Goal: Transaction & Acquisition: Purchase product/service

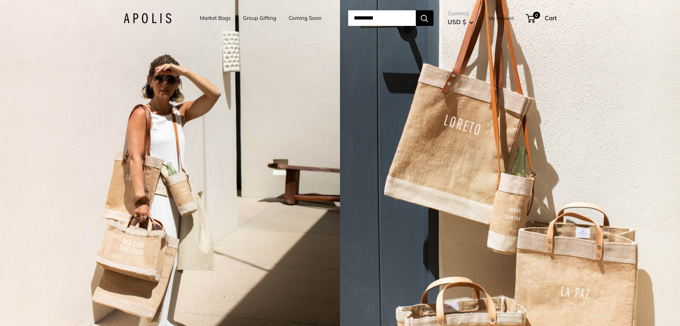
click at [259, 16] on link "Group Gifting" at bounding box center [259, 18] width 33 height 10
click at [209, 17] on link "Market Bags" at bounding box center [215, 18] width 31 height 10
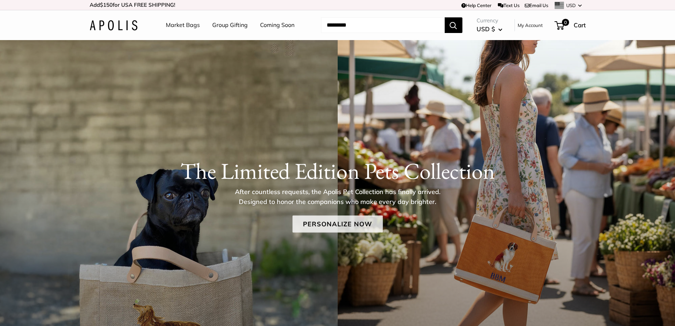
click at [338, 222] on link "Personalize Now" at bounding box center [337, 223] width 90 height 17
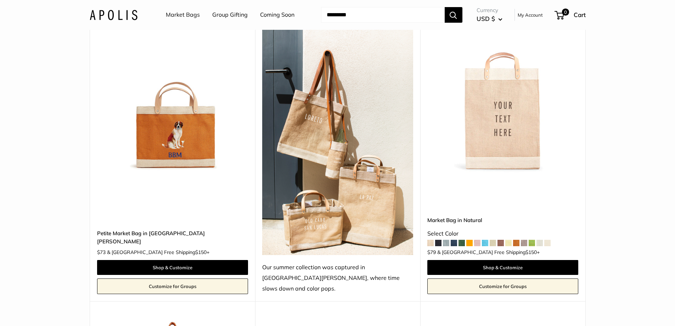
scroll to position [1382, 0]
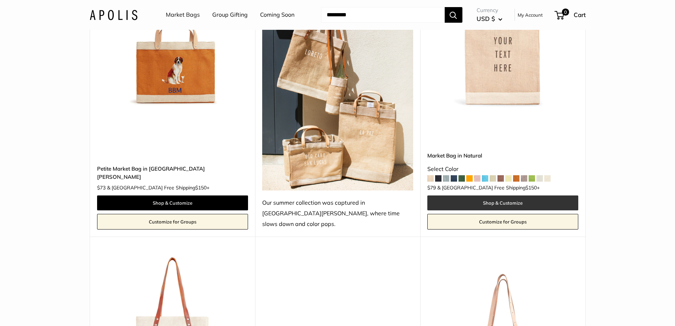
click at [504, 195] on link "Shop & Customize" at bounding box center [502, 202] width 151 height 15
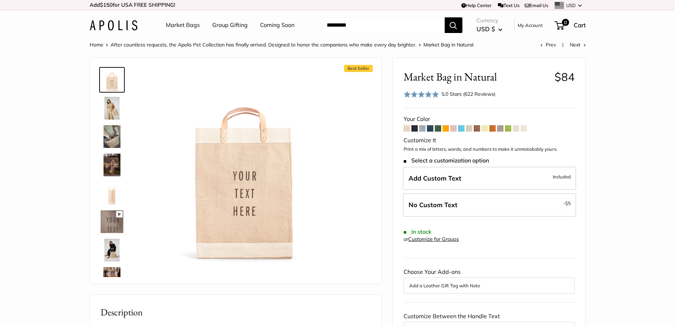
click at [111, 108] on img at bounding box center [112, 108] width 23 height 23
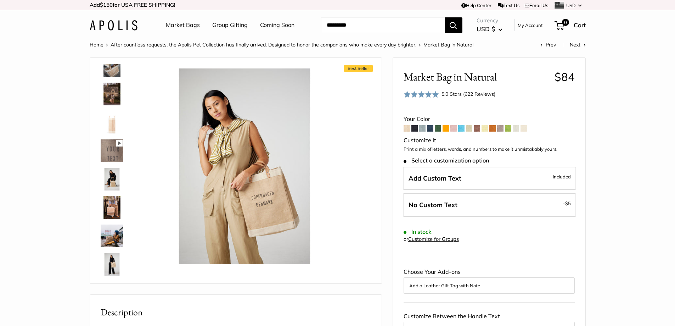
click at [116, 202] on img at bounding box center [112, 207] width 23 height 23
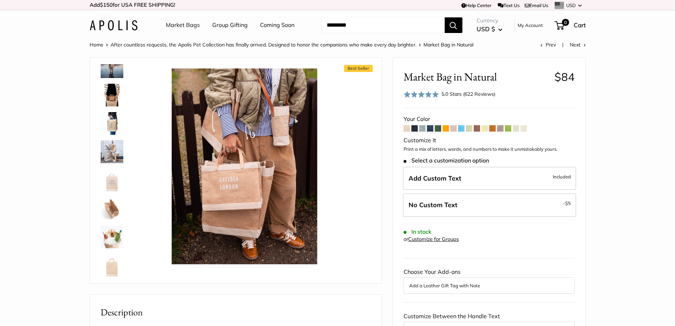
scroll to position [385, 0]
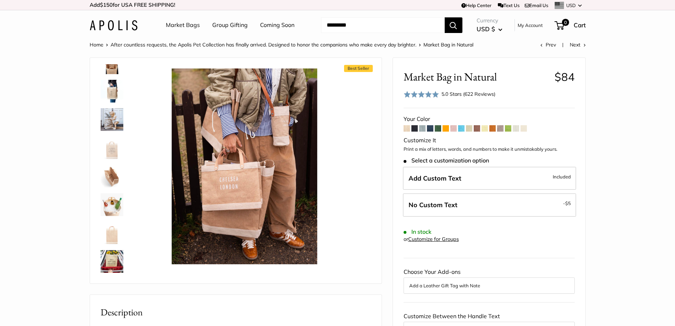
click at [110, 237] on img at bounding box center [112, 232] width 23 height 23
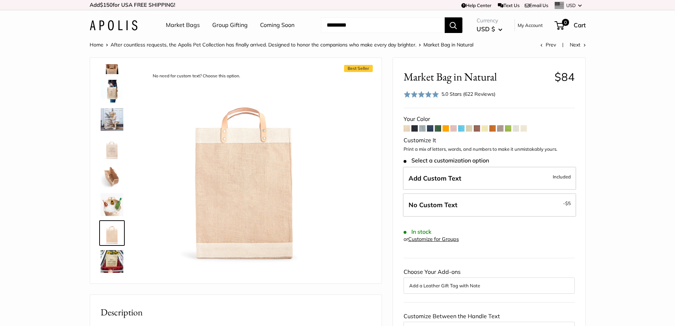
click at [436, 128] on span at bounding box center [438, 128] width 6 height 6
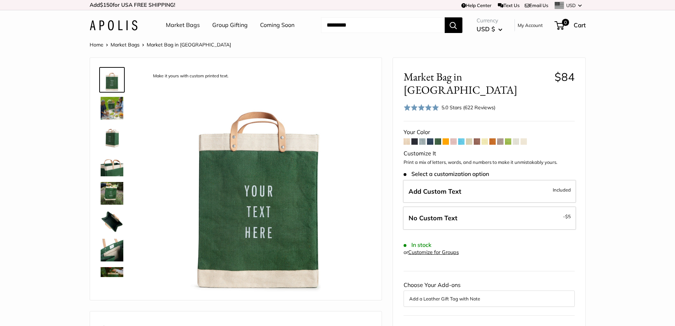
click at [453, 138] on span at bounding box center [453, 141] width 6 height 6
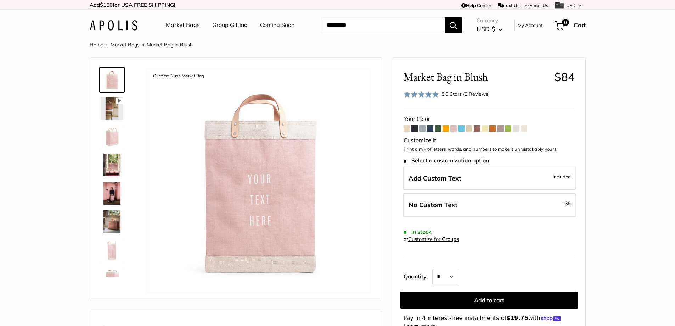
click at [507, 130] on span at bounding box center [508, 128] width 6 height 6
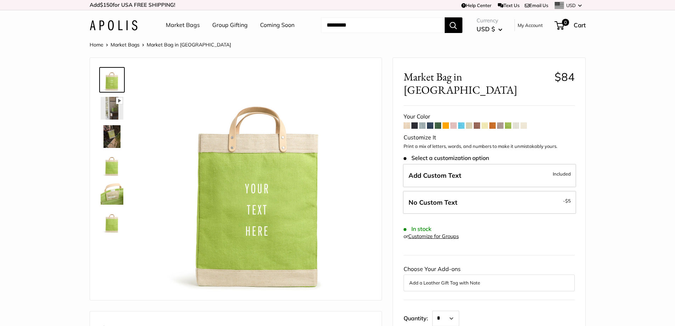
click at [454, 122] on span at bounding box center [453, 125] width 6 height 6
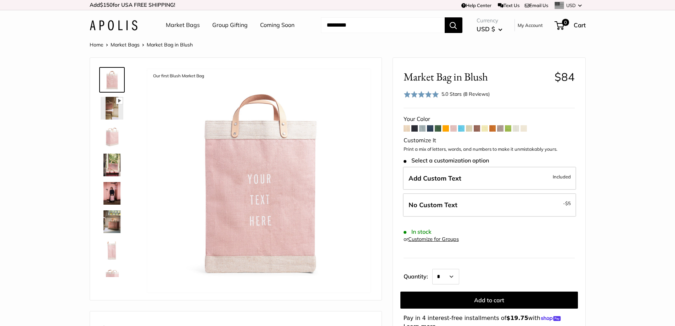
click at [111, 191] on img at bounding box center [112, 193] width 23 height 23
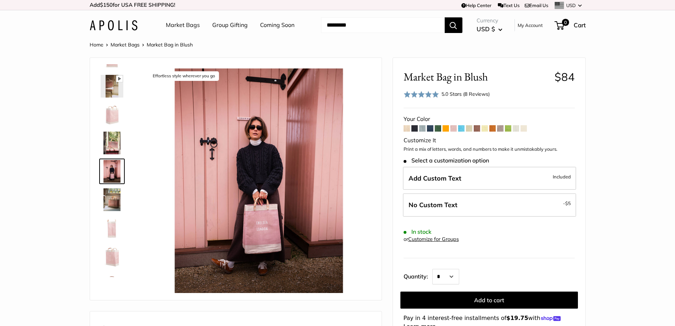
click at [110, 144] on img at bounding box center [112, 142] width 23 height 23
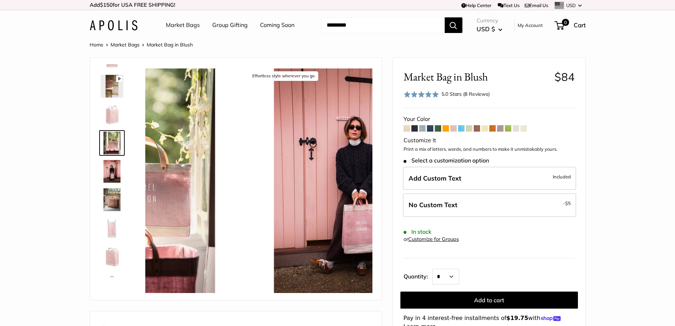
scroll to position [0, 0]
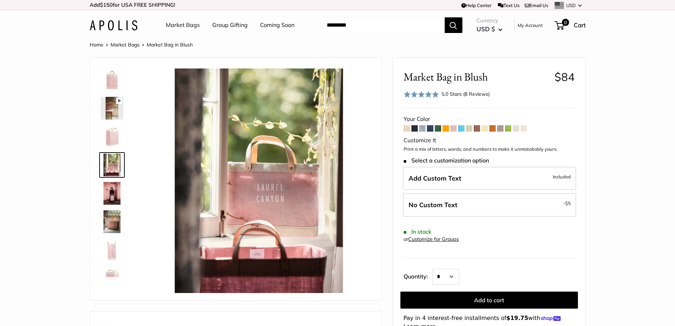
click at [112, 215] on img at bounding box center [112, 221] width 23 height 23
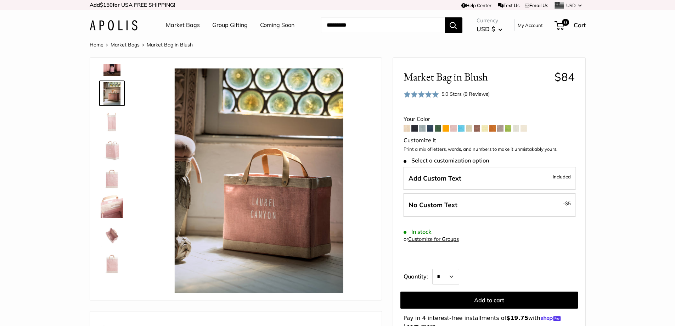
scroll to position [130, 0]
click at [111, 263] on img at bounding box center [112, 261] width 23 height 23
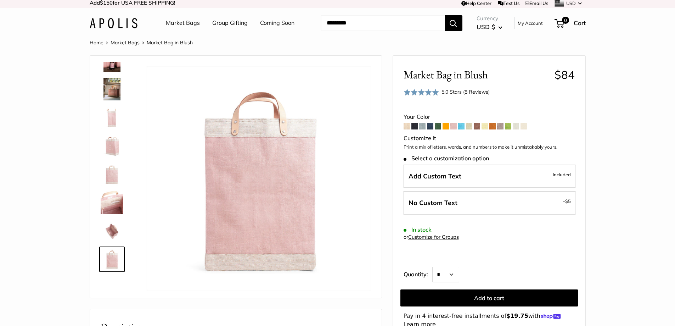
scroll to position [0, 0]
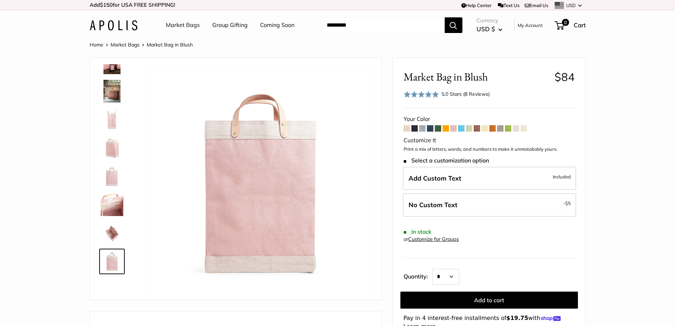
click at [494, 128] on span at bounding box center [492, 128] width 6 height 6
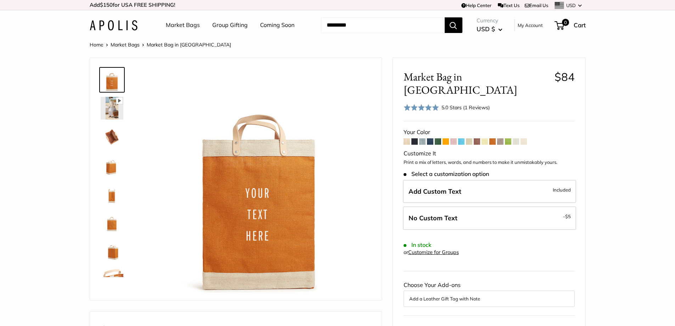
click at [461, 138] on span at bounding box center [461, 141] width 6 height 6
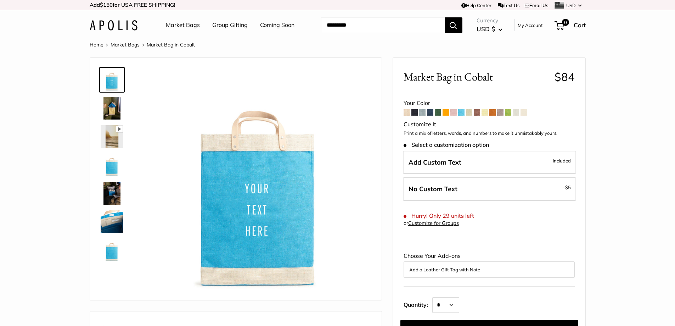
click at [478, 112] on span at bounding box center [477, 112] width 6 height 6
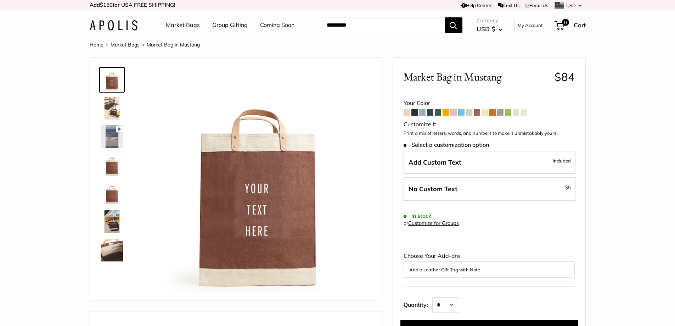
click at [421, 114] on span at bounding box center [422, 112] width 6 height 6
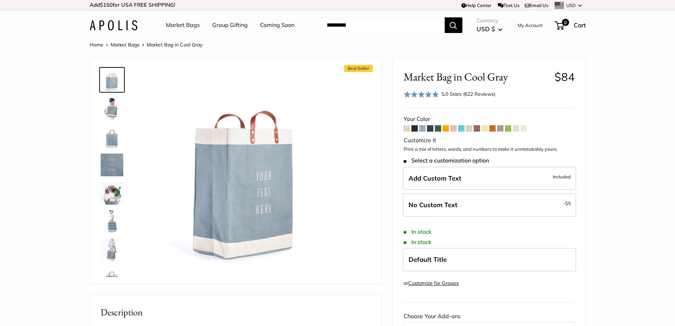
click at [112, 137] on img at bounding box center [112, 136] width 23 height 23
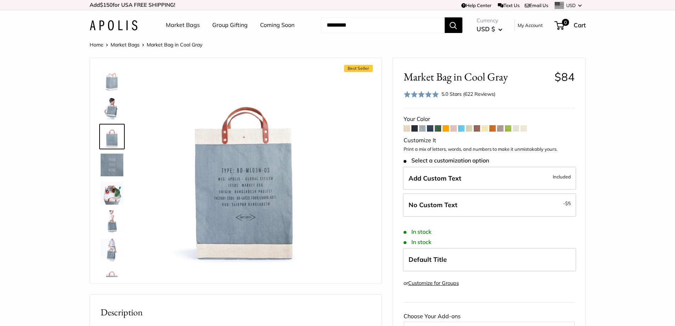
click at [439, 127] on span at bounding box center [438, 128] width 6 height 6
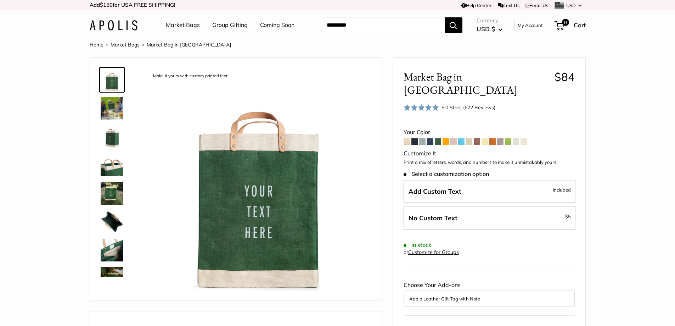
click at [493, 138] on span at bounding box center [492, 141] width 6 height 6
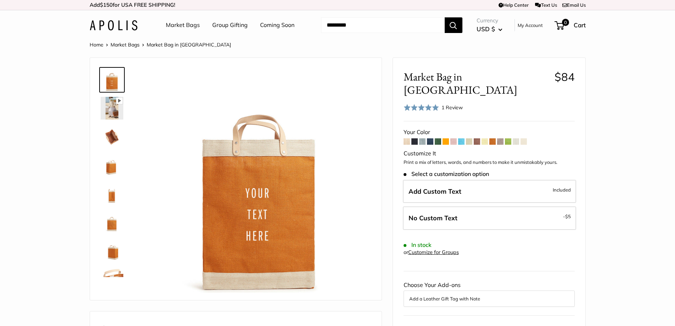
click at [526, 138] on span at bounding box center [523, 141] width 6 height 6
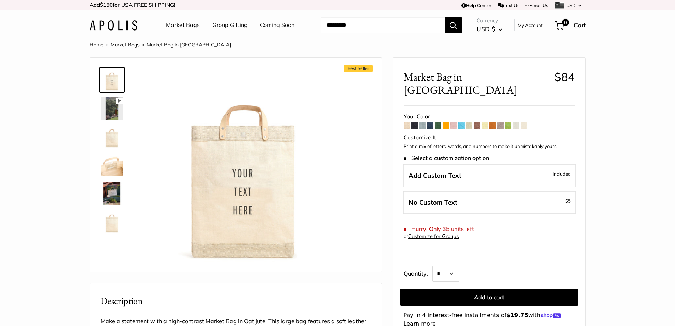
click at [514, 122] on span at bounding box center [516, 125] width 6 height 6
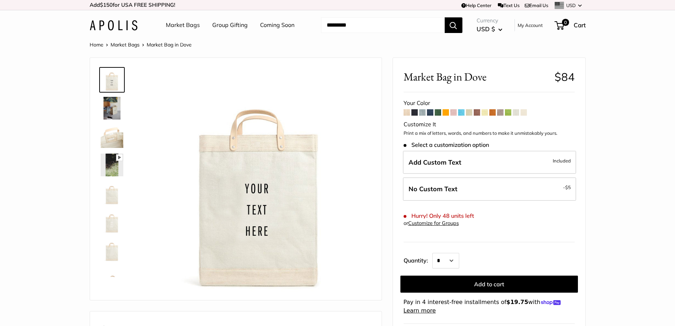
click at [500, 114] on span at bounding box center [500, 112] width 6 height 6
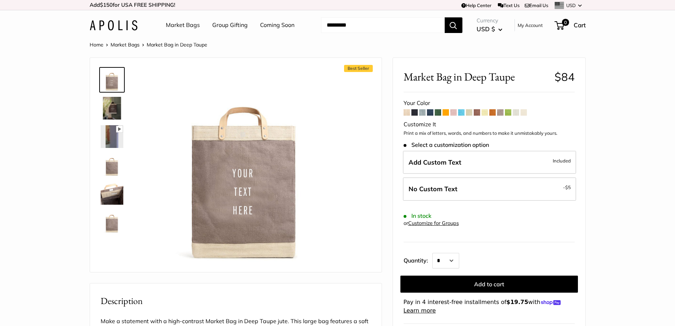
click at [114, 221] on img at bounding box center [112, 221] width 23 height 23
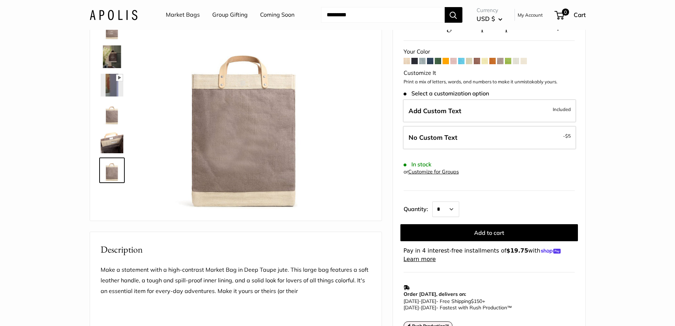
scroll to position [35, 0]
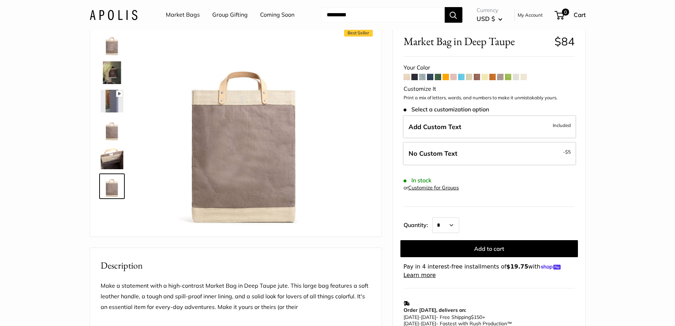
click at [508, 77] on span at bounding box center [508, 77] width 6 height 6
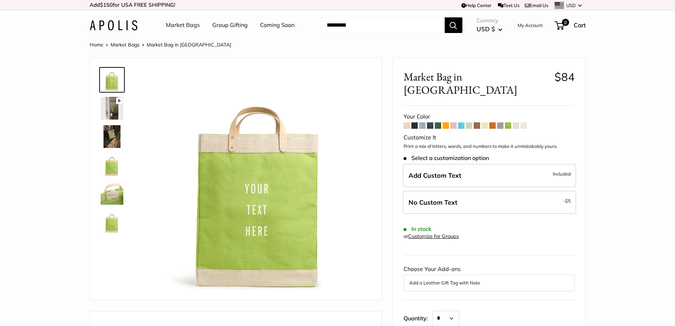
click at [113, 133] on img at bounding box center [112, 136] width 23 height 23
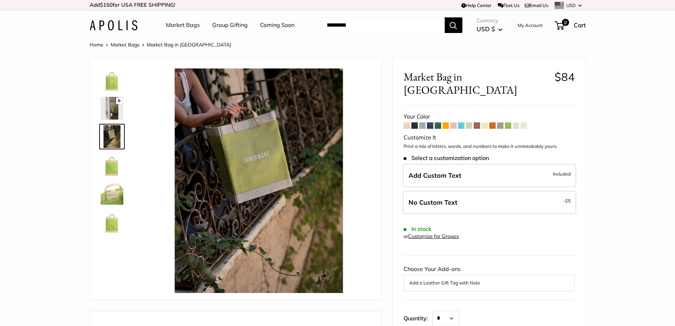
click at [109, 164] on img at bounding box center [112, 164] width 23 height 23
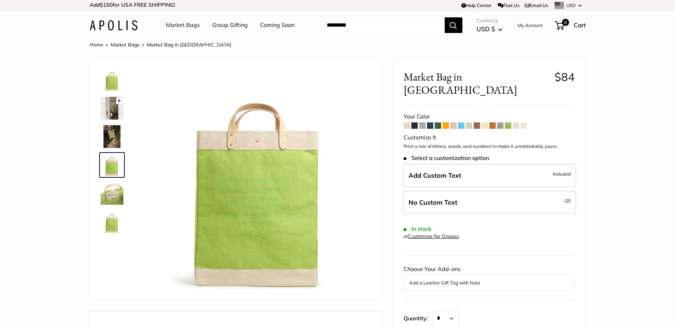
click at [116, 134] on img at bounding box center [112, 136] width 23 height 23
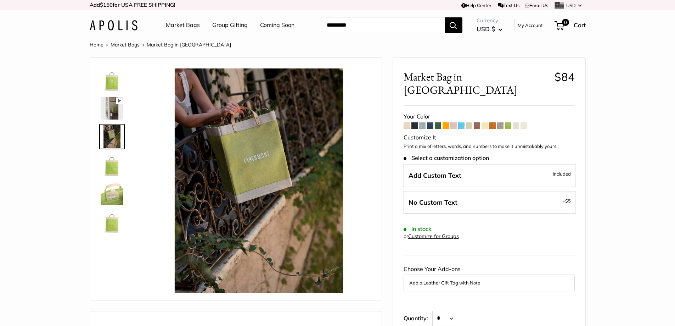
click at [456, 122] on span at bounding box center [453, 125] width 6 height 6
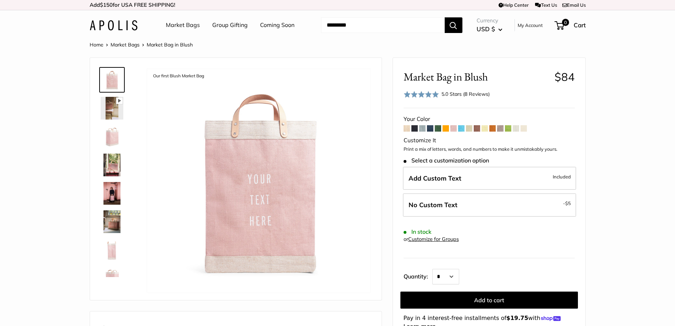
click at [113, 163] on img at bounding box center [112, 164] width 23 height 23
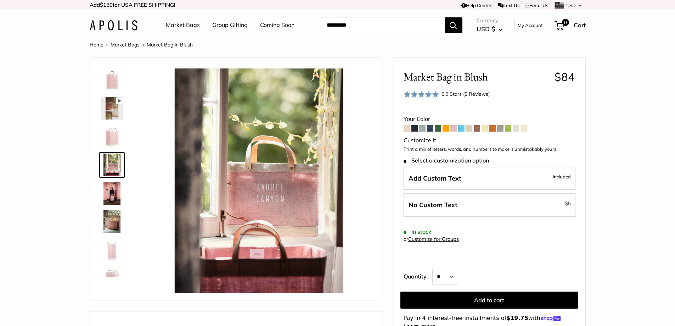
click at [111, 193] on img at bounding box center [112, 193] width 23 height 23
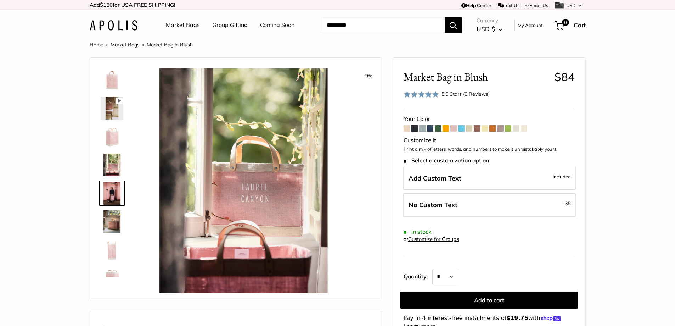
scroll to position [22, 0]
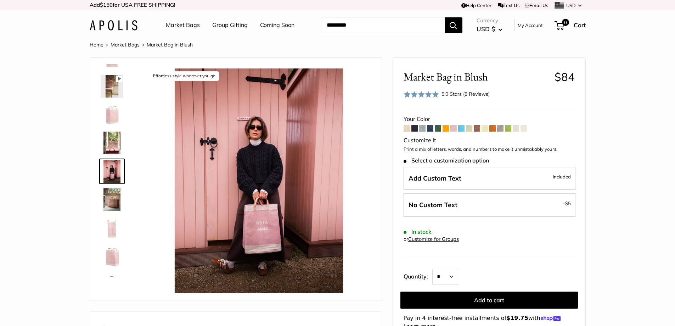
click at [113, 199] on img at bounding box center [112, 199] width 23 height 23
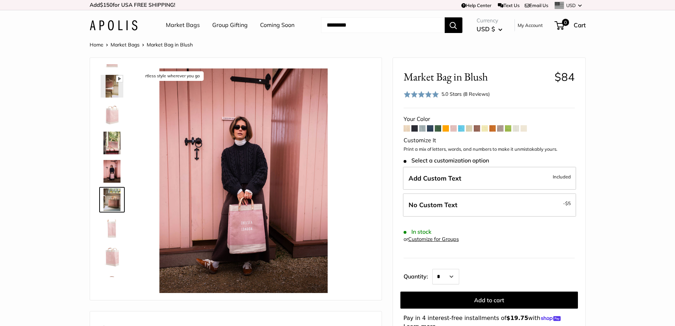
scroll to position [50, 0]
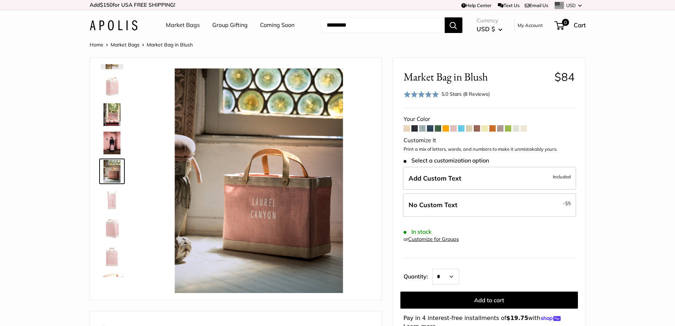
click at [114, 112] on img at bounding box center [112, 114] width 23 height 23
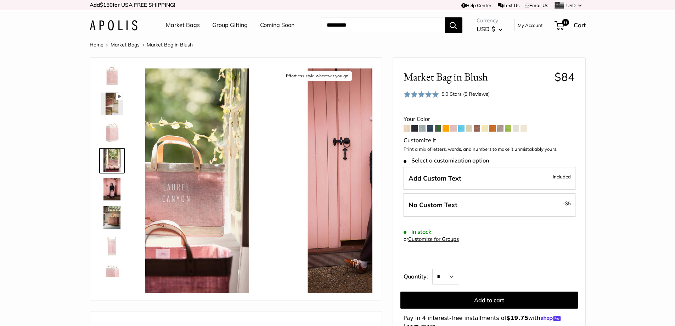
scroll to position [0, 0]
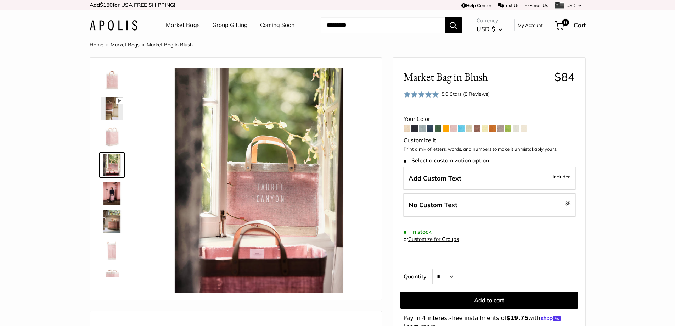
click at [111, 77] on img at bounding box center [112, 79] width 23 height 23
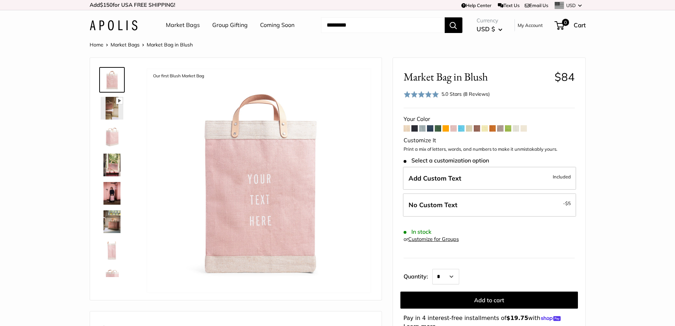
click at [111, 106] on img at bounding box center [112, 108] width 23 height 23
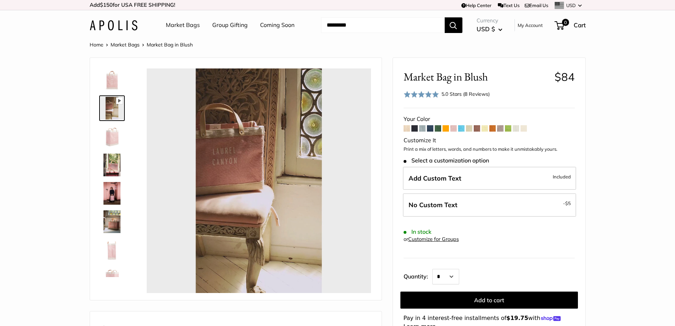
click at [114, 163] on img at bounding box center [112, 164] width 23 height 23
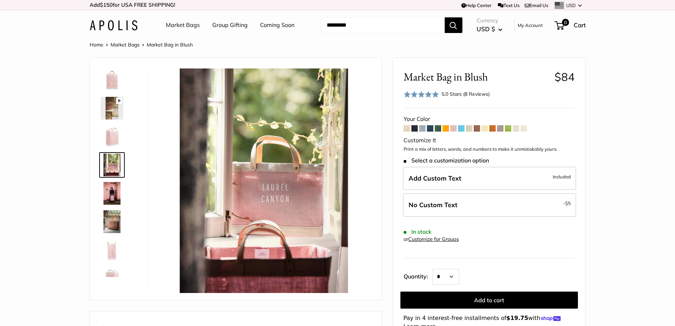
click at [110, 137] on img at bounding box center [112, 136] width 23 height 23
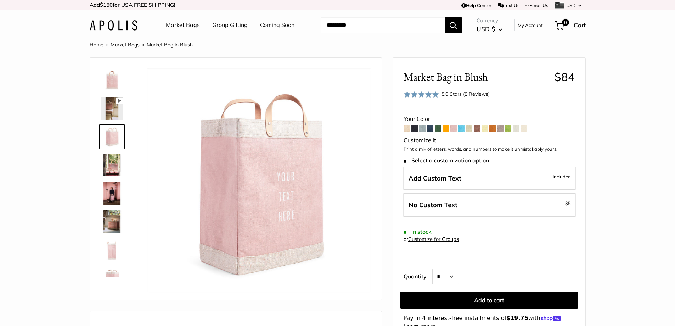
type input "*****"
click at [111, 160] on img at bounding box center [112, 164] width 23 height 23
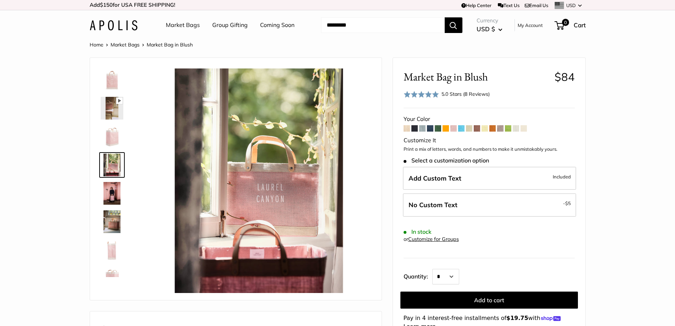
click at [115, 196] on img at bounding box center [112, 193] width 23 height 23
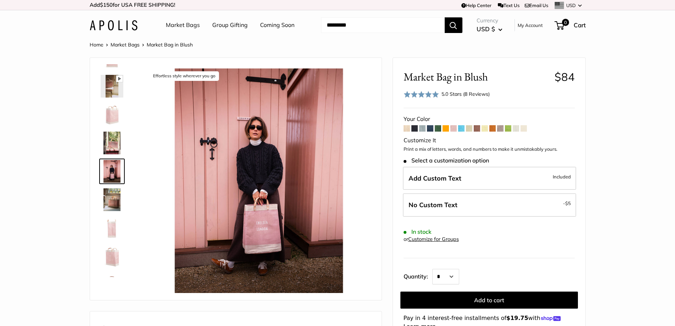
click at [112, 224] on img at bounding box center [112, 227] width 23 height 23
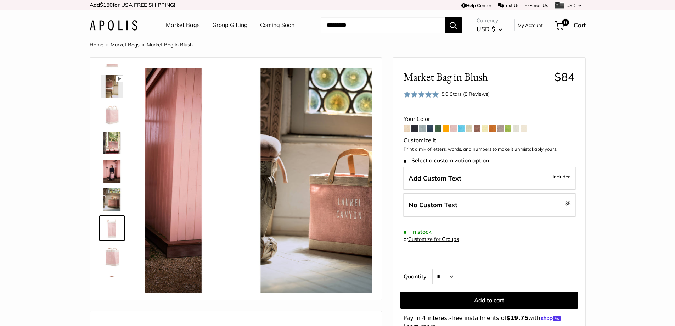
scroll to position [79, 0]
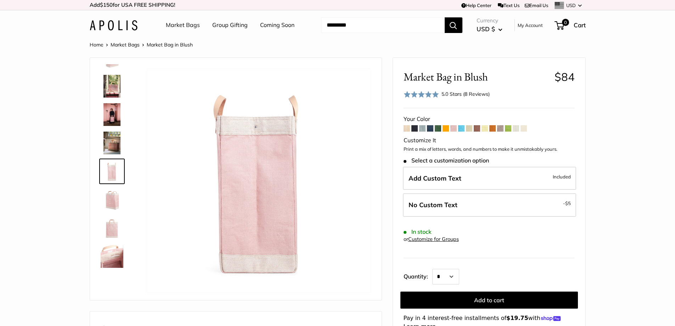
click at [115, 139] on img at bounding box center [112, 142] width 23 height 23
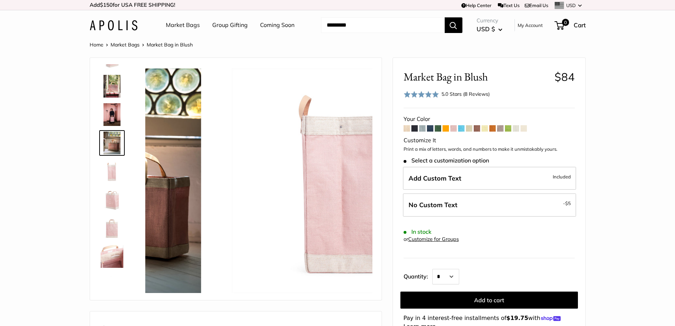
scroll to position [50, 0]
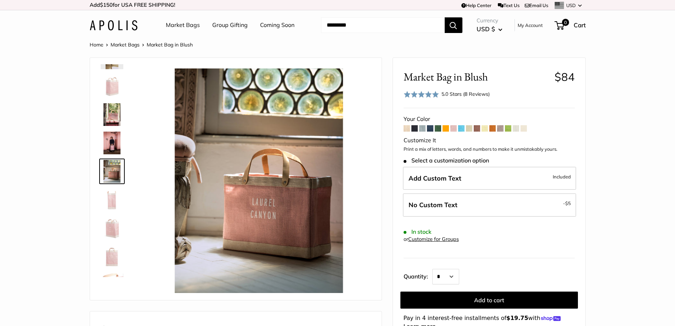
click at [113, 136] on img at bounding box center [112, 142] width 23 height 23
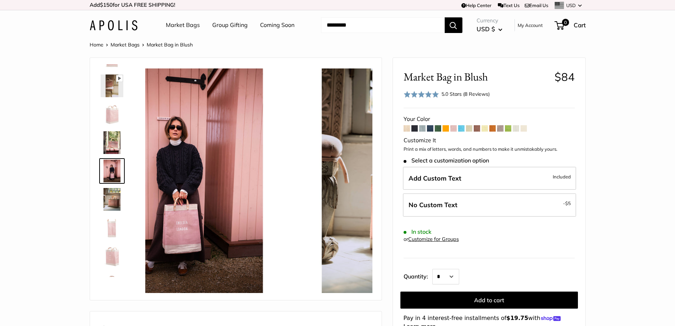
scroll to position [22, 0]
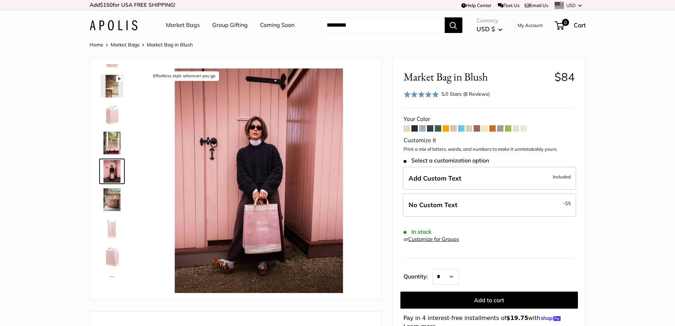
click at [111, 146] on img at bounding box center [112, 142] width 23 height 23
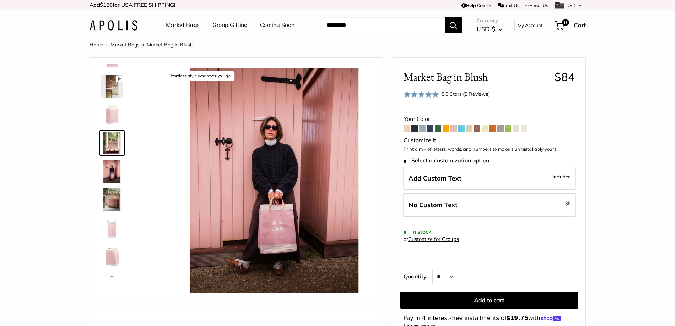
scroll to position [0, 0]
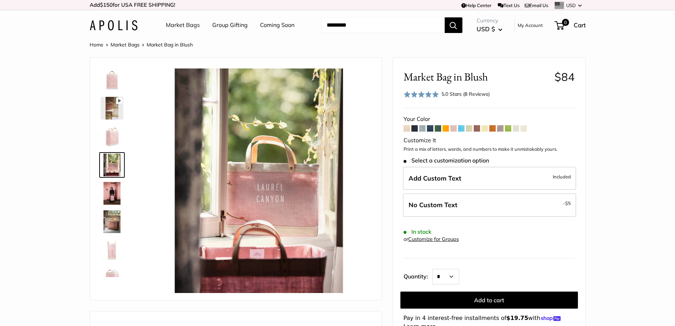
click at [117, 195] on img at bounding box center [112, 193] width 23 height 23
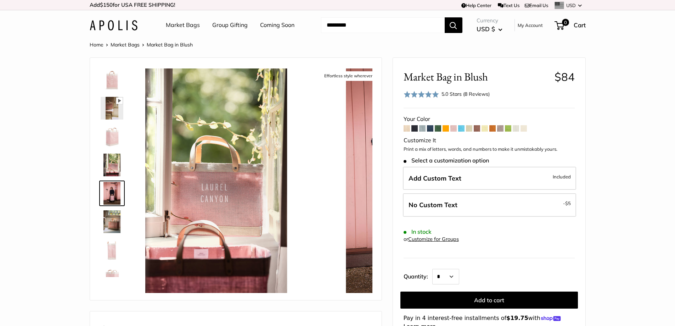
scroll to position [22, 0]
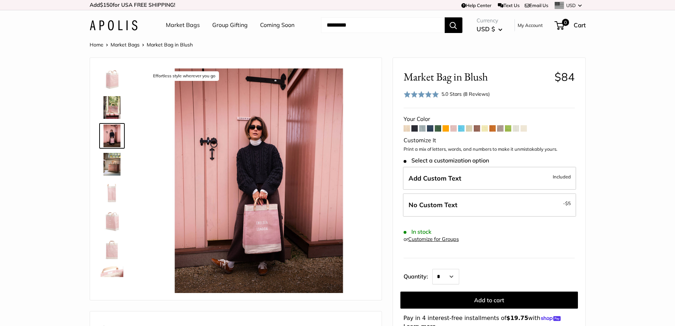
click at [116, 223] on img at bounding box center [112, 220] width 23 height 23
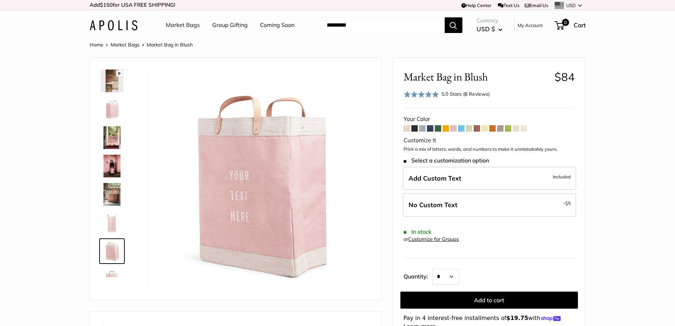
scroll to position [24, 0]
click at [110, 172] on img at bounding box center [112, 169] width 23 height 23
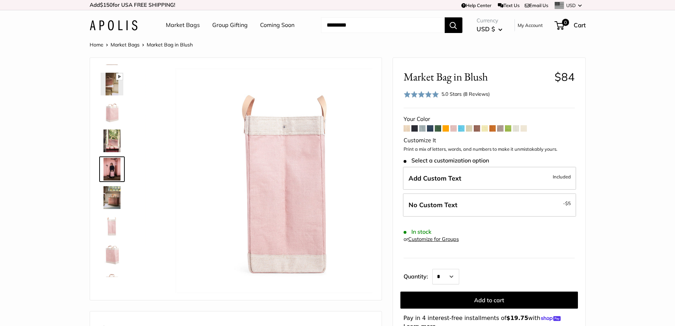
scroll to position [22, 0]
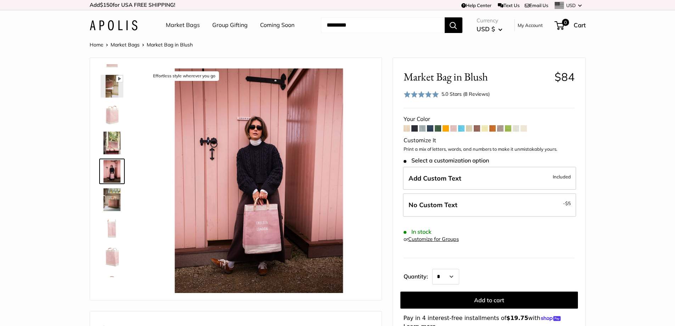
click at [114, 140] on img at bounding box center [112, 142] width 23 height 23
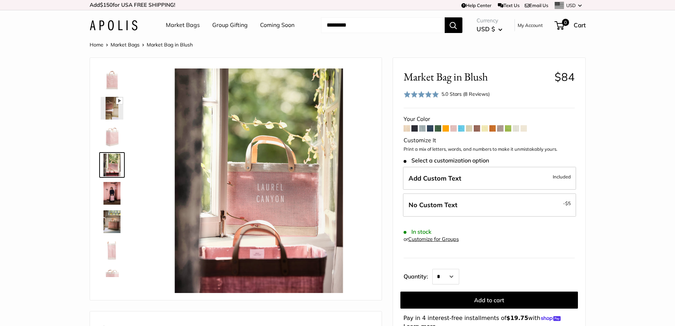
click at [111, 137] on img at bounding box center [112, 136] width 23 height 23
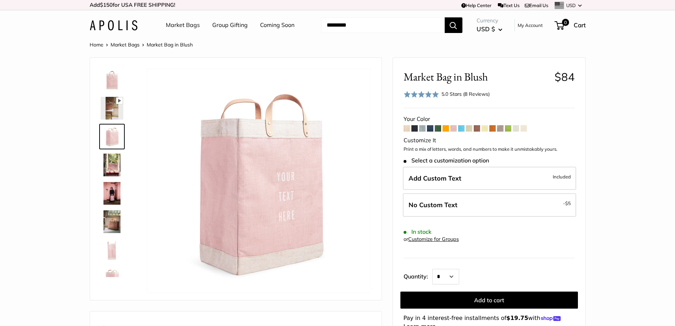
click at [108, 83] on img at bounding box center [112, 79] width 23 height 23
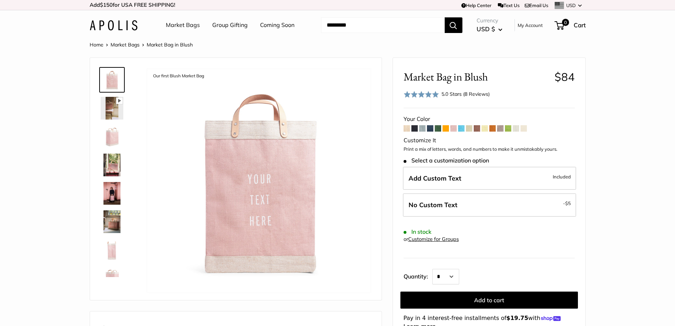
click at [108, 250] on img at bounding box center [112, 249] width 23 height 23
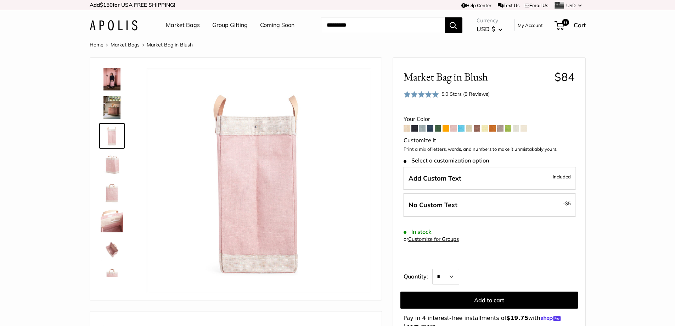
scroll to position [130, 0]
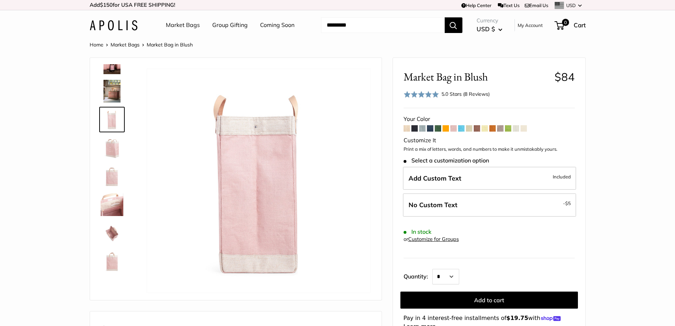
click at [114, 260] on img at bounding box center [112, 261] width 23 height 23
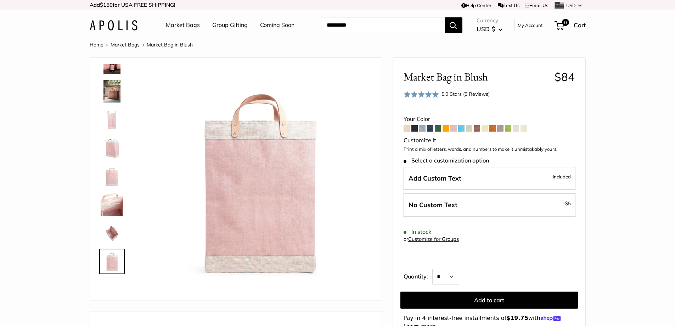
click at [453, 130] on span at bounding box center [453, 128] width 6 height 6
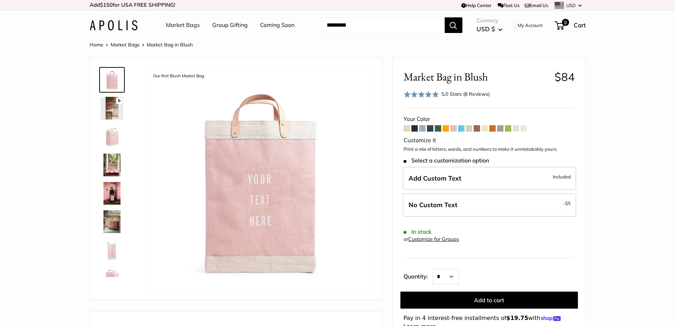
click at [439, 129] on span at bounding box center [438, 128] width 6 height 6
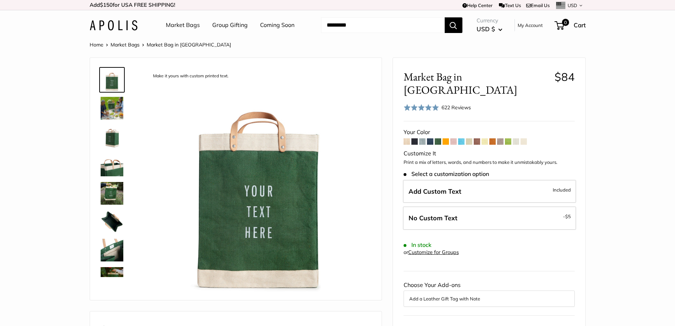
click at [460, 138] on span at bounding box center [461, 141] width 6 height 6
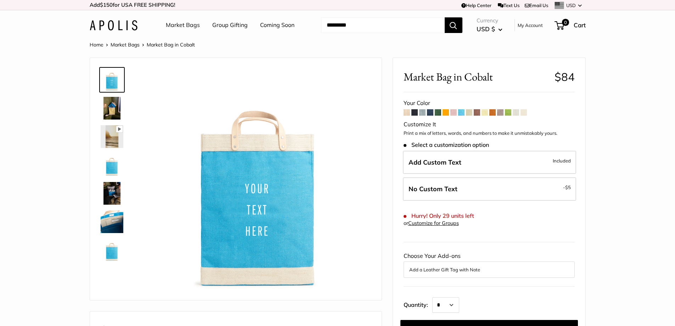
click at [109, 192] on img at bounding box center [112, 193] width 23 height 23
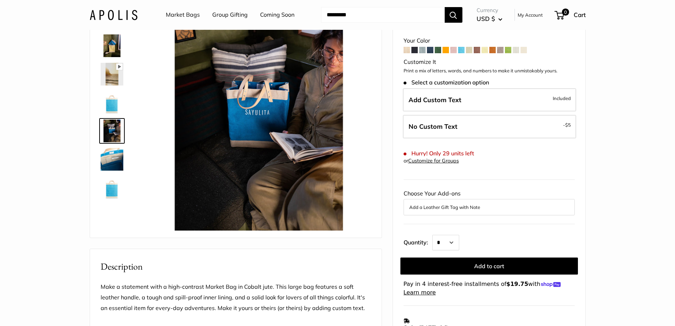
scroll to position [71, 0]
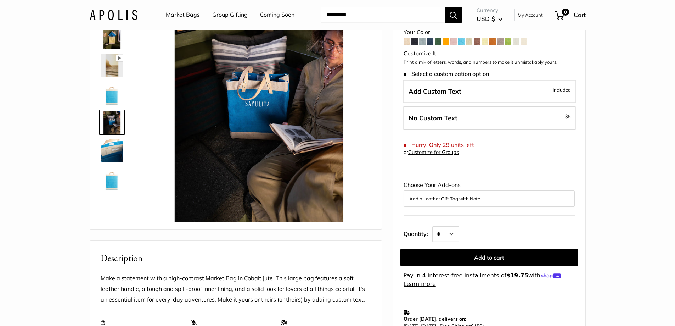
click at [105, 183] on img at bounding box center [112, 179] width 23 height 23
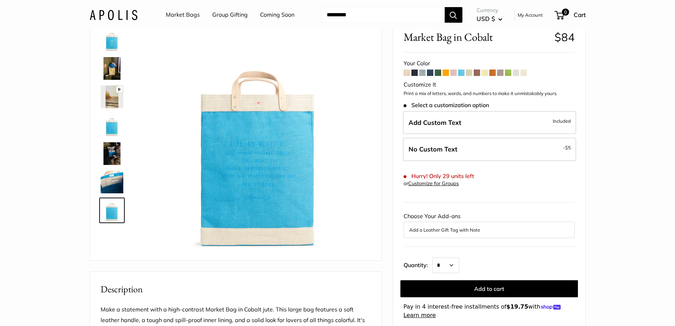
scroll to position [0, 0]
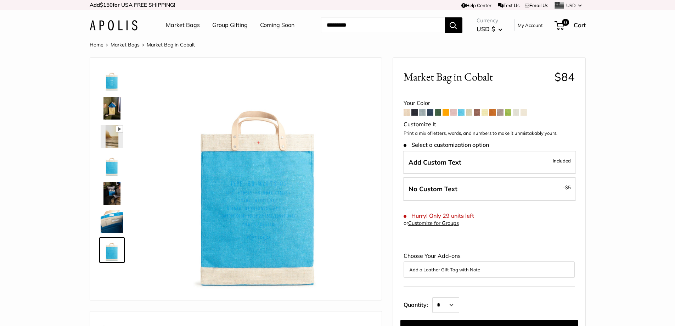
click at [112, 163] on img at bounding box center [112, 164] width 23 height 23
click at [112, 107] on img at bounding box center [112, 108] width 23 height 23
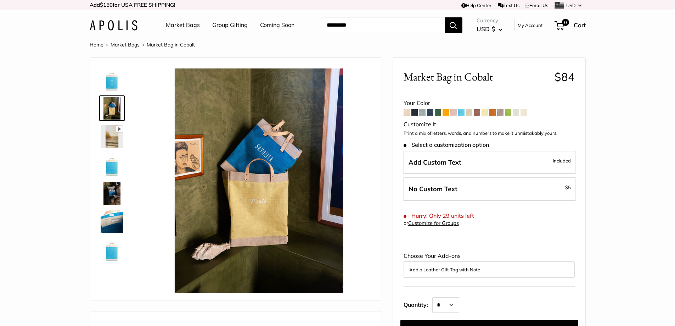
click at [408, 113] on span at bounding box center [407, 112] width 6 height 6
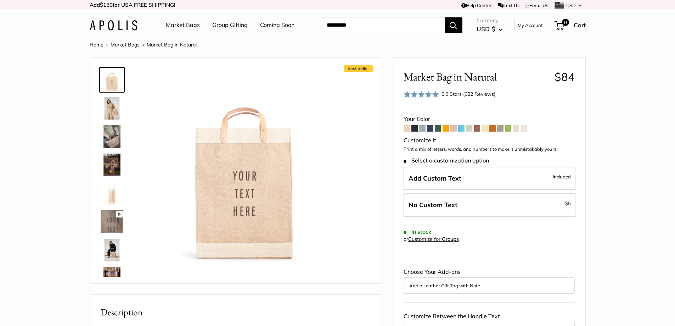
click at [415, 129] on span at bounding box center [414, 128] width 6 height 6
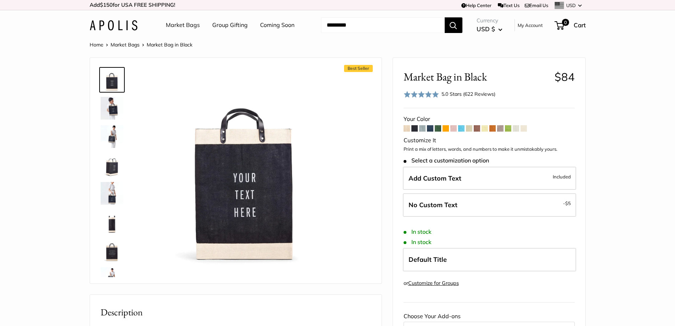
click at [422, 129] on span at bounding box center [422, 128] width 6 height 6
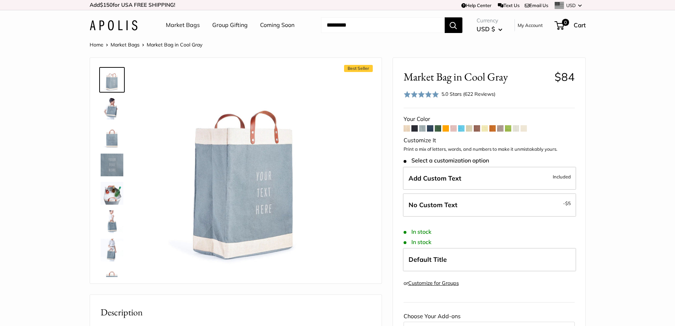
click at [445, 130] on span at bounding box center [446, 128] width 6 height 6
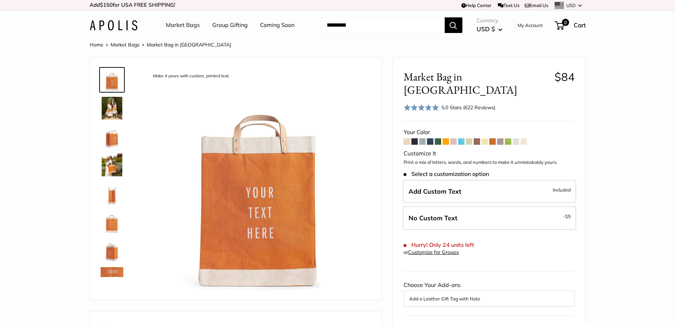
click at [117, 102] on img at bounding box center [112, 108] width 23 height 23
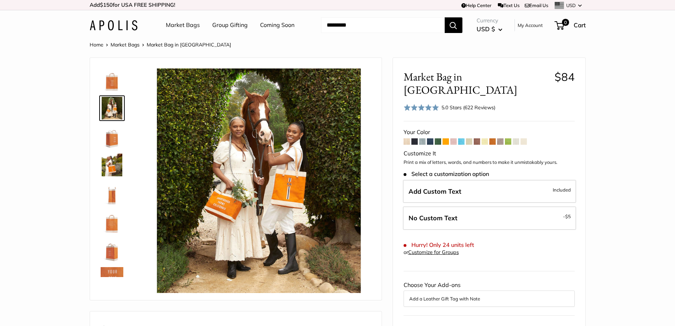
click at [112, 166] on img at bounding box center [112, 164] width 23 height 23
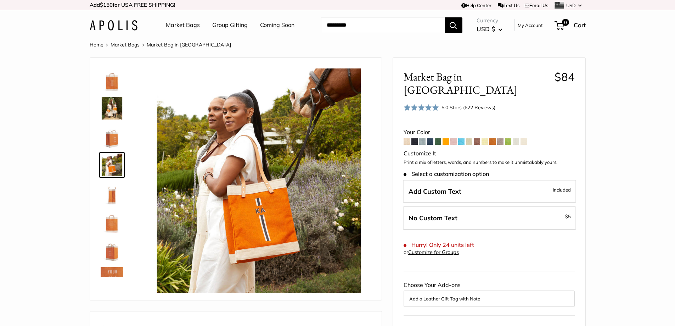
click at [495, 138] on span at bounding box center [492, 141] width 6 height 6
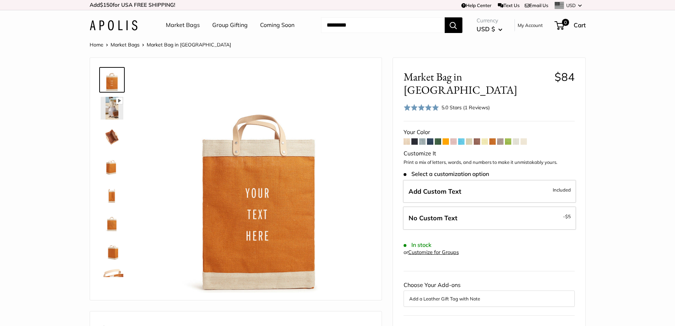
click at [446, 138] on span at bounding box center [446, 141] width 6 height 6
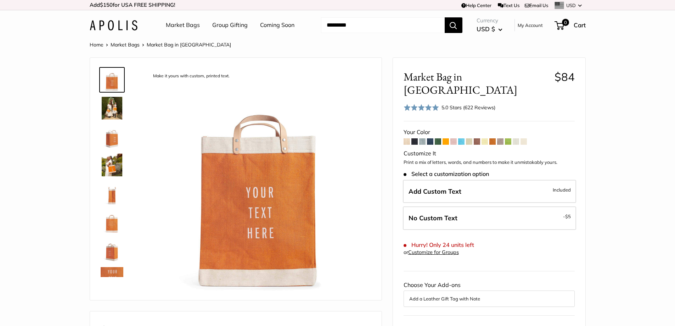
click at [495, 138] on span at bounding box center [492, 141] width 6 height 6
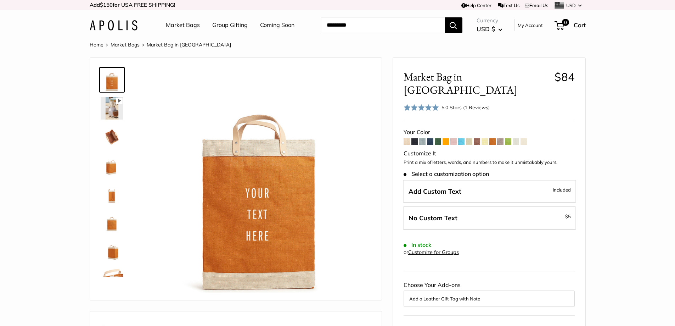
click at [501, 138] on span at bounding box center [500, 141] width 6 height 6
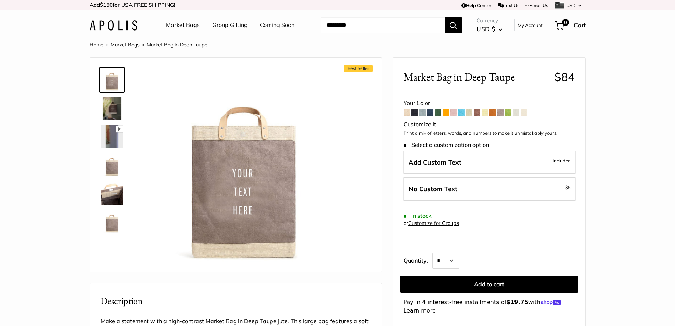
click at [509, 112] on span at bounding box center [508, 112] width 6 height 6
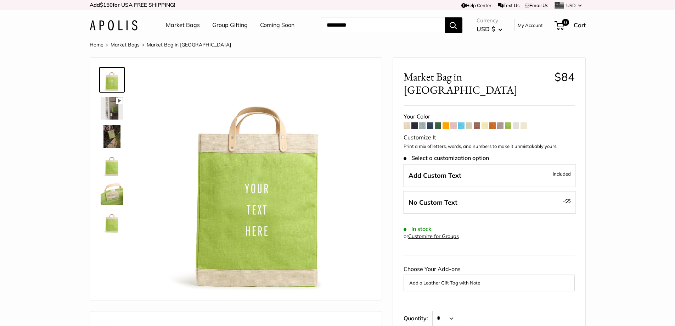
click at [112, 24] on img at bounding box center [114, 25] width 48 height 10
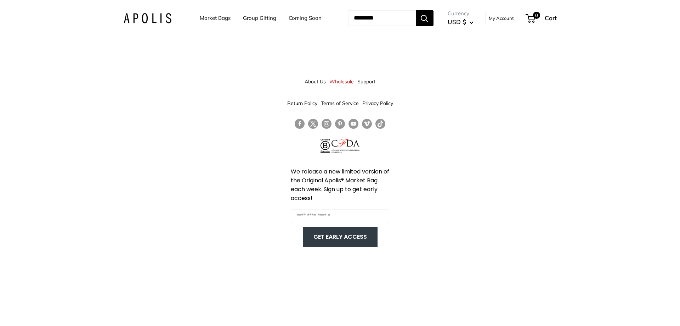
click at [313, 83] on link "About Us" at bounding box center [315, 81] width 21 height 13
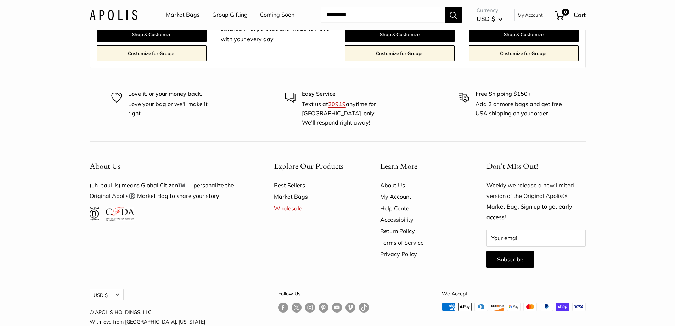
scroll to position [1981, 0]
click at [394, 179] on link "About Us" at bounding box center [420, 184] width 81 height 11
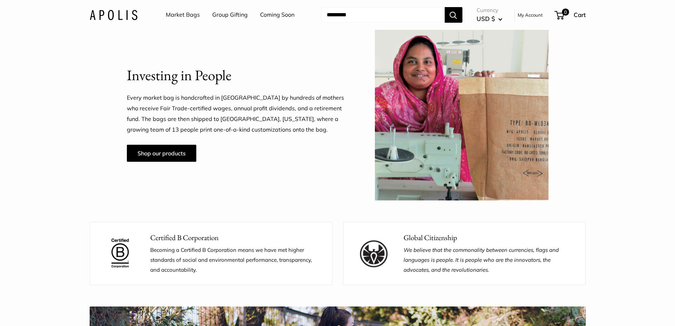
scroll to position [564, 0]
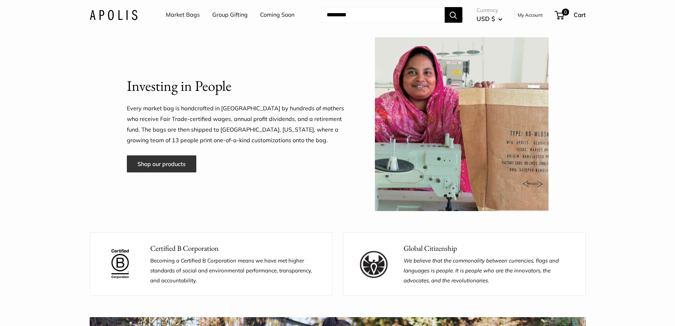
click at [161, 163] on link "Shop our products" at bounding box center [161, 163] width 69 height 17
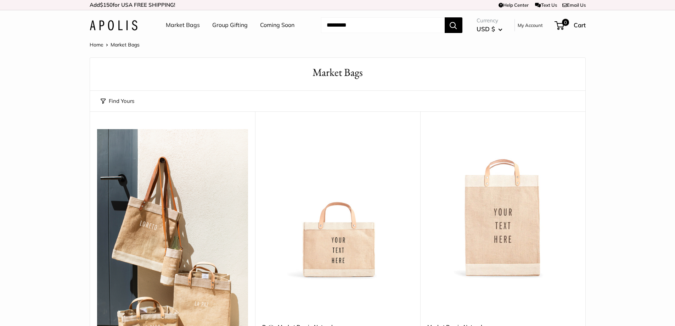
scroll to position [71, 0]
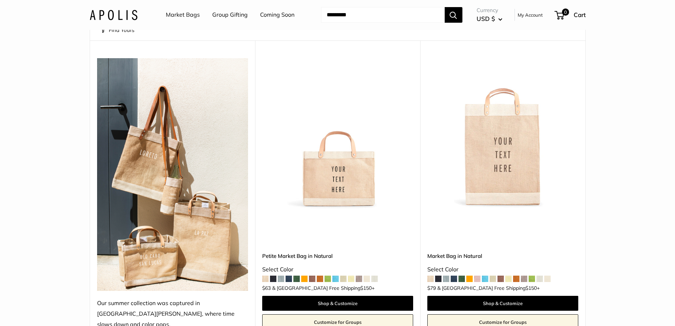
click at [0, 0] on img at bounding box center [0, 0] width 0 height 0
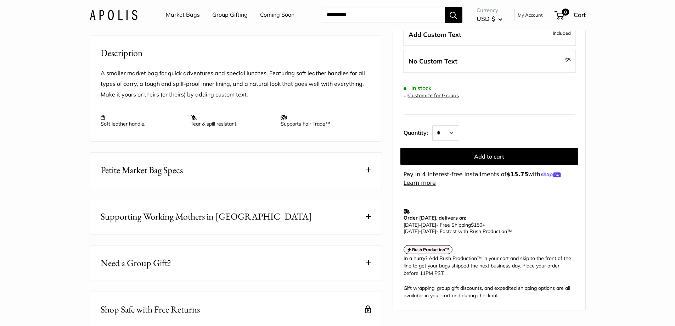
scroll to position [283, 0]
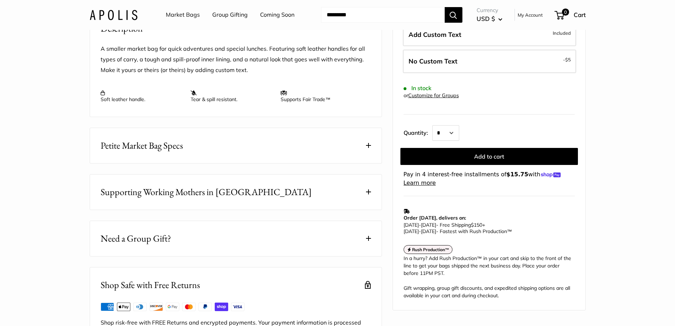
click at [370, 194] on span at bounding box center [368, 191] width 5 height 5
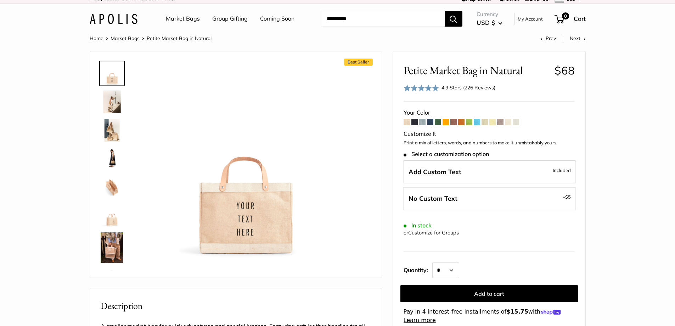
scroll to position [0, 0]
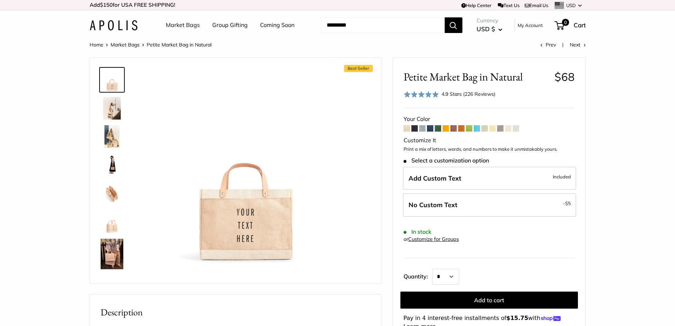
click at [112, 249] on img at bounding box center [112, 253] width 23 height 30
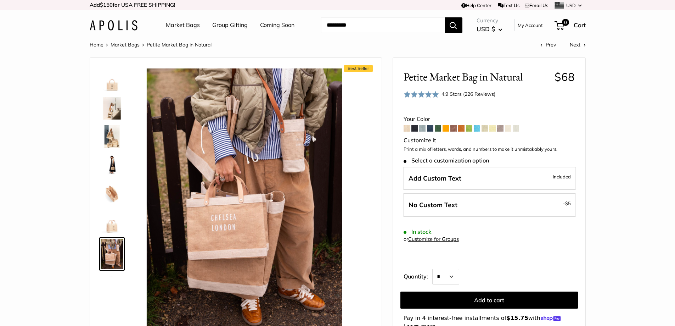
click at [265, 25] on link "Coming Soon" at bounding box center [277, 25] width 34 height 11
click at [169, 22] on link "Market Bags" at bounding box center [183, 25] width 34 height 11
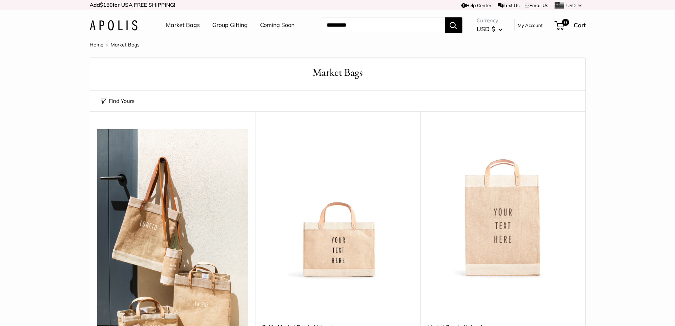
click at [185, 25] on link "Market Bags" at bounding box center [183, 25] width 34 height 11
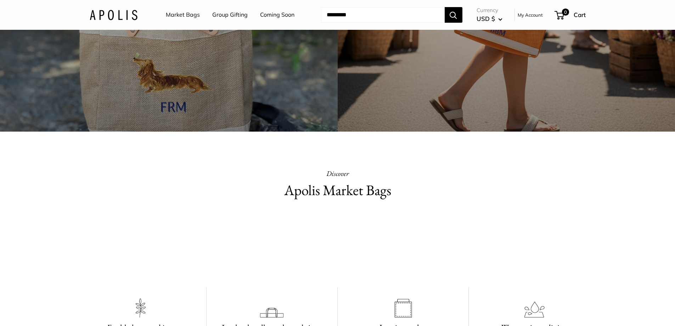
scroll to position [177, 0]
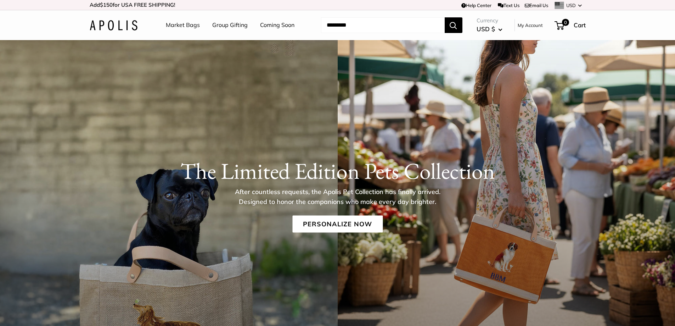
click at [176, 22] on link "Market Bags" at bounding box center [183, 25] width 34 height 11
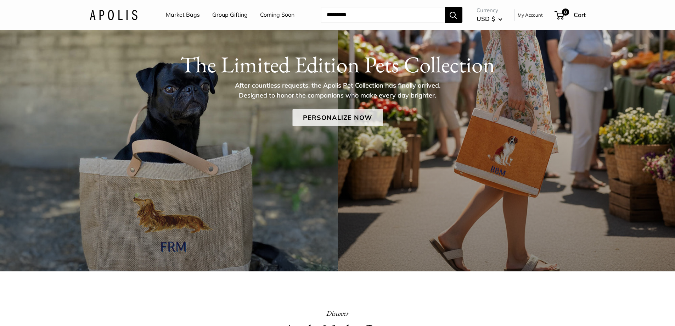
click at [331, 118] on link "Personalize Now" at bounding box center [337, 117] width 90 height 17
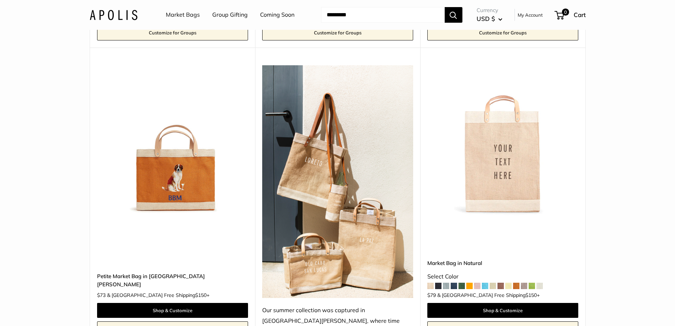
scroll to position [1275, 0]
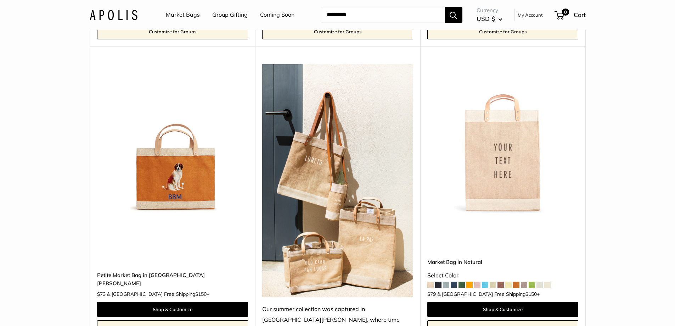
click at [0, 0] on img at bounding box center [0, 0] width 0 height 0
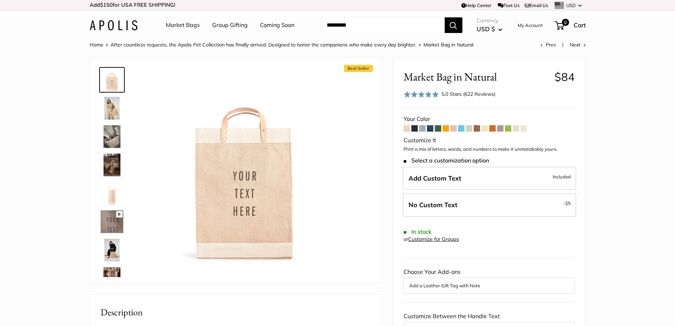
click at [112, 112] on img at bounding box center [112, 108] width 23 height 23
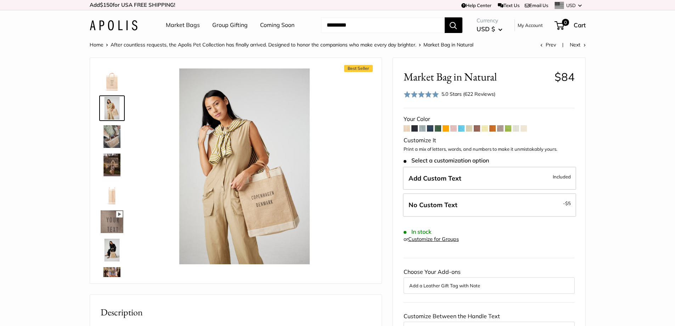
click at [455, 129] on span at bounding box center [453, 128] width 6 height 6
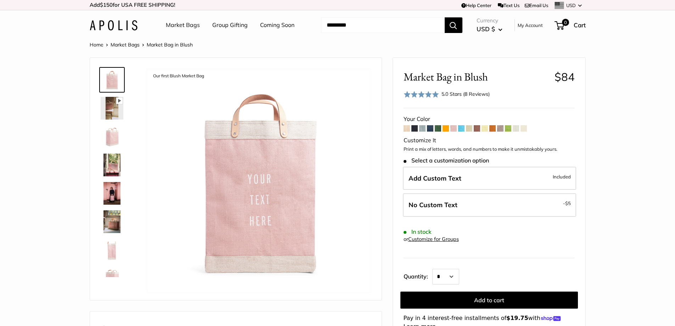
click at [114, 244] on img at bounding box center [112, 249] width 23 height 23
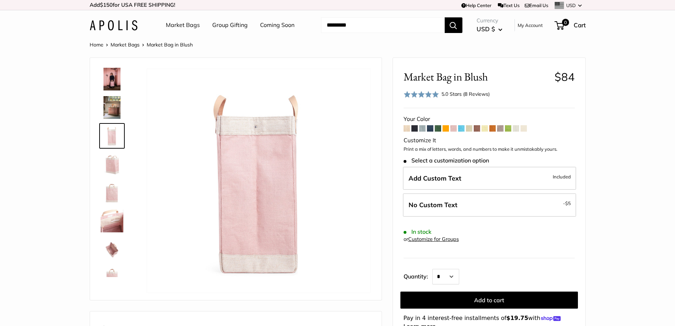
scroll to position [130, 0]
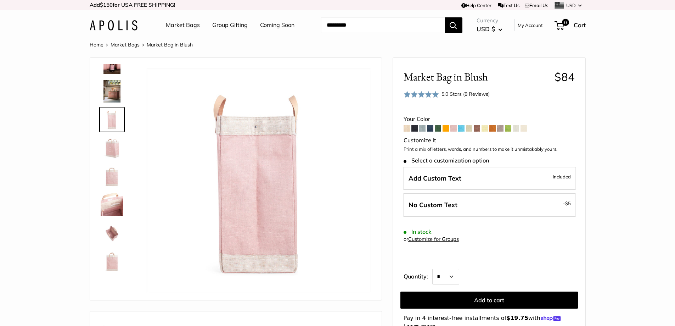
click at [108, 257] on img at bounding box center [112, 261] width 23 height 23
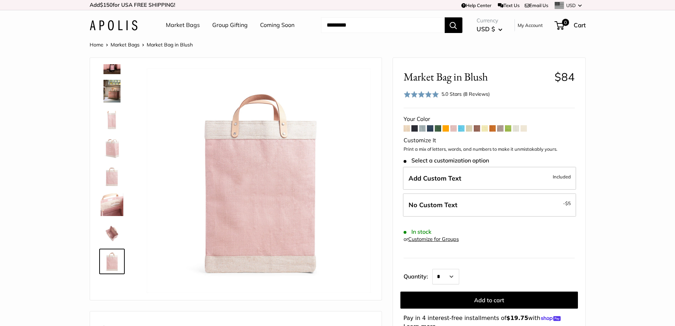
click at [111, 169] on img at bounding box center [112, 176] width 23 height 23
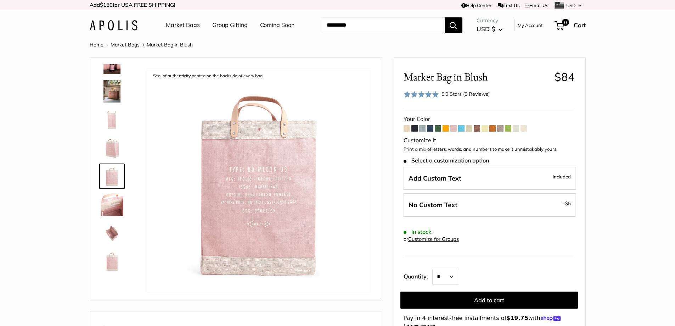
scroll to position [0, 0]
